Goal: Information Seeking & Learning: Learn about a topic

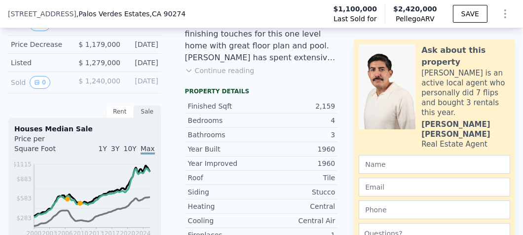
scroll to position [345, 0]
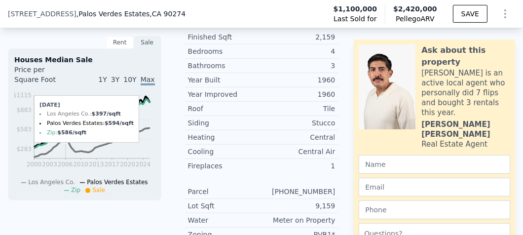
drag, startPoint x: 66, startPoint y: 103, endPoint x: 60, endPoint y: 121, distance: 18.9
click at [60, 120] on icon "2000 2003 2006 2010 2013 2017 2020 2024 $283 $583 $883 $1115" at bounding box center [83, 142] width 138 height 104
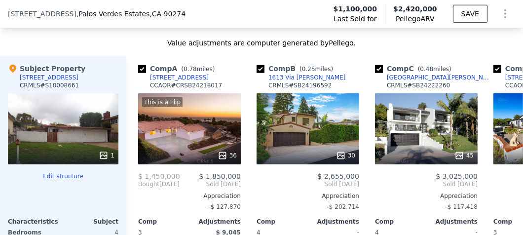
scroll to position [1135, 0]
click at [58, 180] on button "Edit structure" at bounding box center [63, 176] width 111 height 8
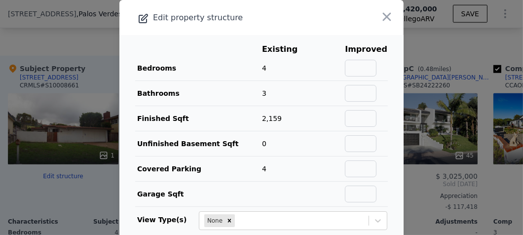
click at [383, 16] on icon "button" at bounding box center [387, 17] width 8 height 8
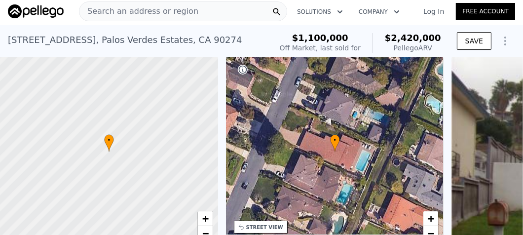
scroll to position [0, 0]
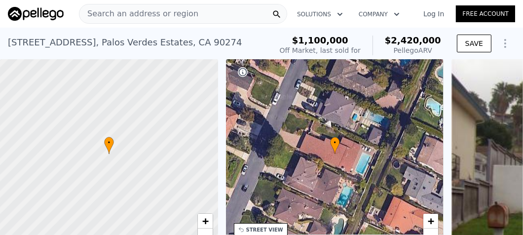
click at [232, 18] on div "Search an address or region" at bounding box center [183, 14] width 208 height 20
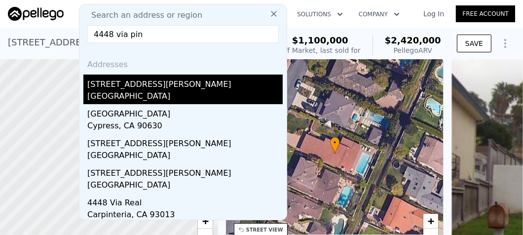
type input "4448 via pin"
click at [111, 84] on div "[STREET_ADDRESS][PERSON_NAME]" at bounding box center [184, 83] width 195 height 16
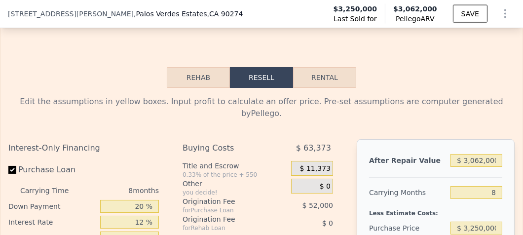
scroll to position [1575, 0]
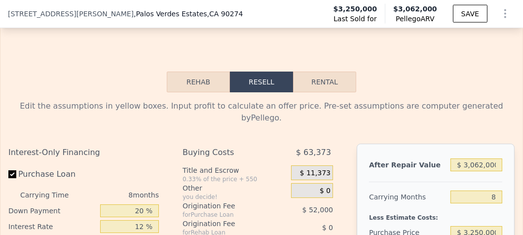
click at [250, 91] on button "Resell" at bounding box center [261, 82] width 63 height 21
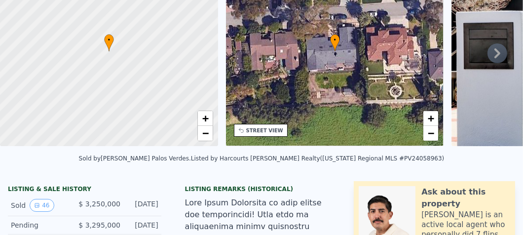
scroll to position [0, 0]
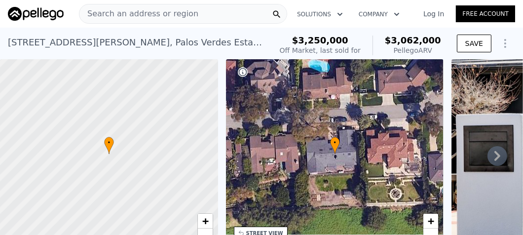
click at [499, 44] on icon "Show Options" at bounding box center [505, 44] width 12 height 12
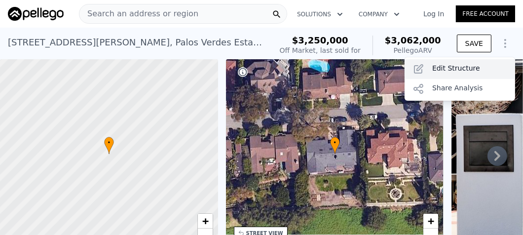
click at [436, 67] on div "Edit Structure" at bounding box center [460, 69] width 111 height 20
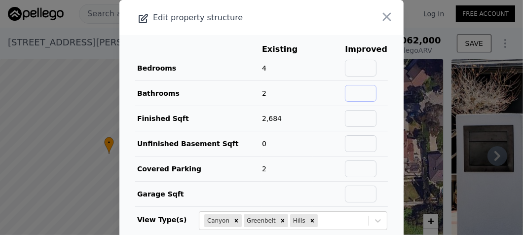
click at [355, 89] on input "text" at bounding box center [361, 93] width 32 height 17
type input "2.5"
click at [362, 117] on input "text" at bounding box center [361, 118] width 32 height 17
type input "2800"
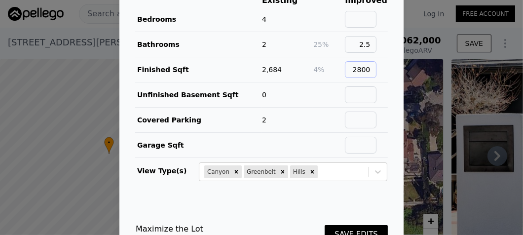
scroll to position [84, 0]
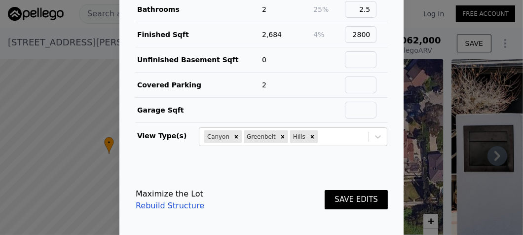
click at [346, 198] on button "SAVE EDITS" at bounding box center [356, 199] width 63 height 19
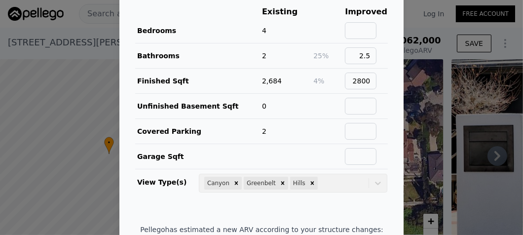
scroll to position [0, 0]
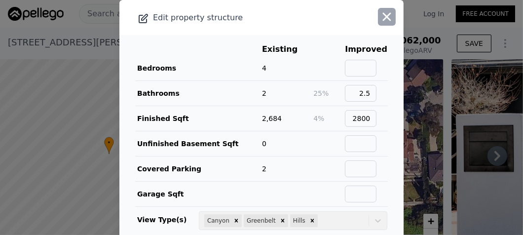
click at [367, 17] on div at bounding box center [375, 17] width 57 height 35
click at [380, 19] on icon "button" at bounding box center [387, 17] width 14 height 14
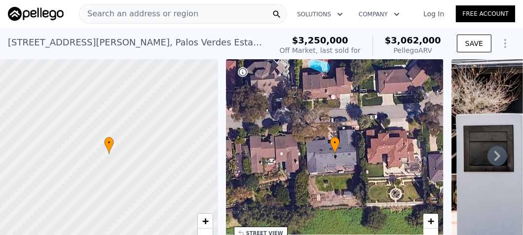
click at [142, 10] on span "Search an address or region" at bounding box center [138, 14] width 119 height 12
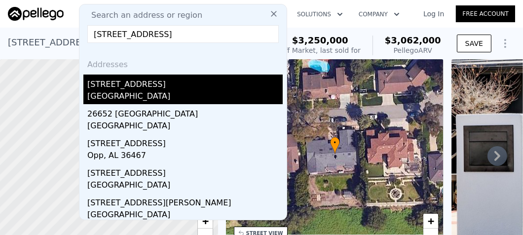
type input "[STREET_ADDRESS]"
click at [137, 83] on div "[STREET_ADDRESS]" at bounding box center [184, 83] width 195 height 16
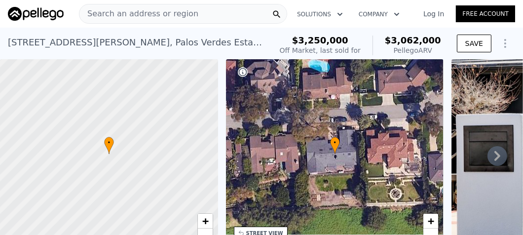
type input "4"
type input "2"
type input "4"
type input "2676"
type input "4096"
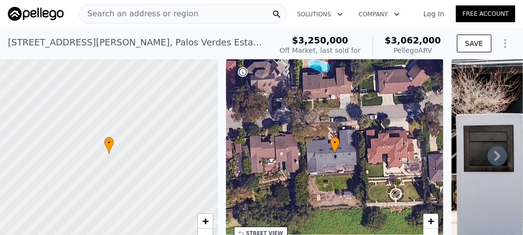
type input "8880"
type input "27920"
checkbox input "true"
type input "$ 2,706,000"
type input "-$ 270,208"
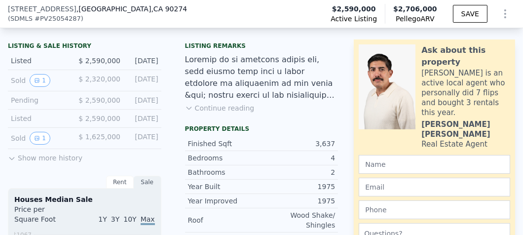
scroll to position [243, 0]
click at [37, 82] on icon "View historical data" at bounding box center [37, 80] width 4 height 4
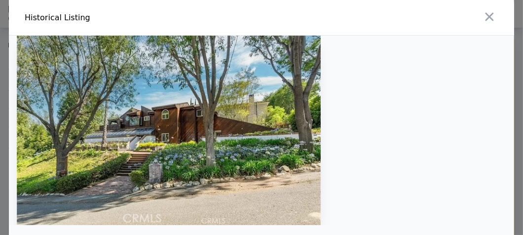
type input "3"
type input "1"
type input "3"
type input "1920"
type input "3257"
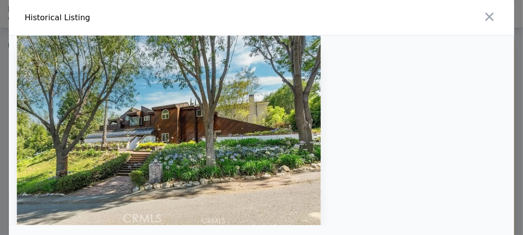
type input "7835"
type input "20804"
checkbox input "false"
type input "$ 3,062,000"
type input "-$ 650,981"
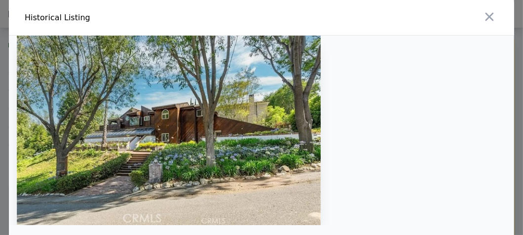
type input "4"
type input "1639"
type input "2982"
type input "5885"
type input "12357"
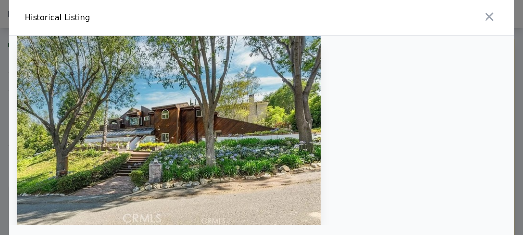
type input "$ 2,420,000"
type input "$ 1,079,322"
click at [485, 15] on icon "button" at bounding box center [490, 17] width 14 height 14
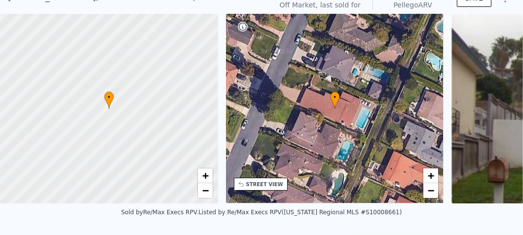
scroll to position [3, 0]
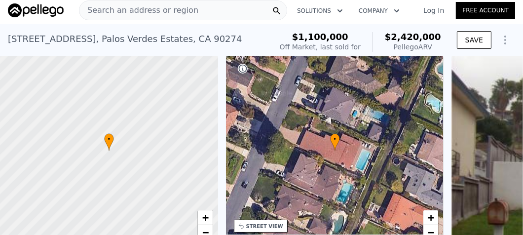
click at [499, 38] on icon "Show Options" at bounding box center [505, 40] width 12 height 12
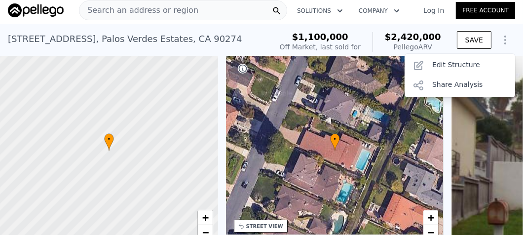
click at [170, 10] on span "Search an address or region" at bounding box center [138, 10] width 119 height 12
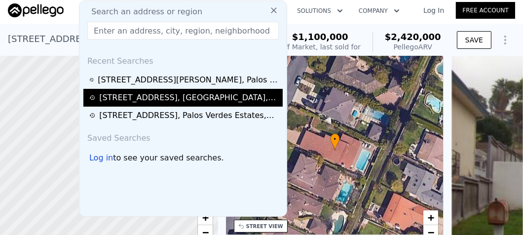
click at [134, 93] on div "[STREET_ADDRESS]" at bounding box center [189, 98] width 181 height 12
type input "4"
type input "5"
type input "2"
type input "4"
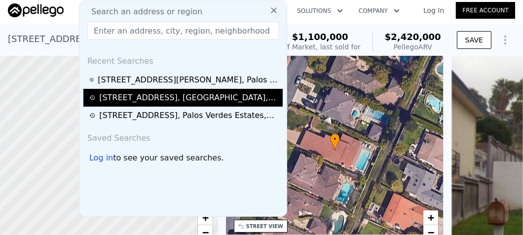
type input "2676"
type input "4096"
type input "8880"
type input "27920"
type input "$ 2,706,000"
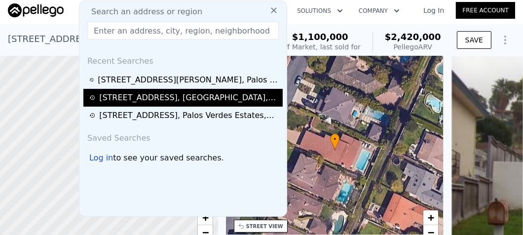
type input "-$ 270,208"
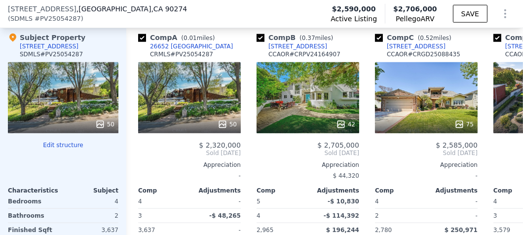
scroll to position [1185, 0]
